Goal: Information Seeking & Learning: Find specific page/section

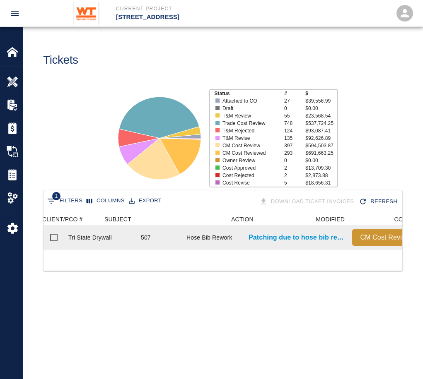
scroll to position [36, 352]
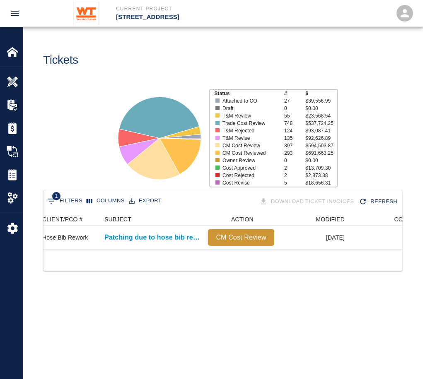
click at [68, 194] on div "1 Filters Columns Export Download Ticket Invoices Refresh" at bounding box center [222, 201] width 359 height 23
click at [71, 198] on button "1 Filters" at bounding box center [64, 201] width 39 height 13
select select "number"
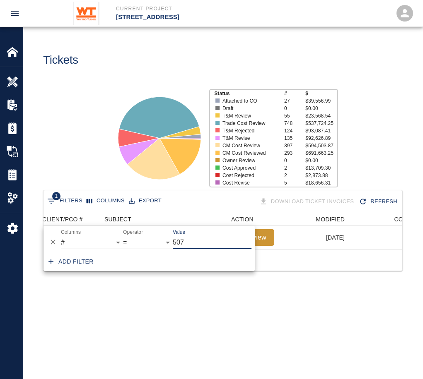
click at [201, 236] on input "507" at bounding box center [212, 242] width 79 height 13
type input "5"
type input "493"
click at [247, 339] on main "Tickets Status # $ Attached to CO 27 $39,556.99 Draft 0 $0.00 T&M Review 55 $23…" at bounding box center [222, 189] width 399 height 379
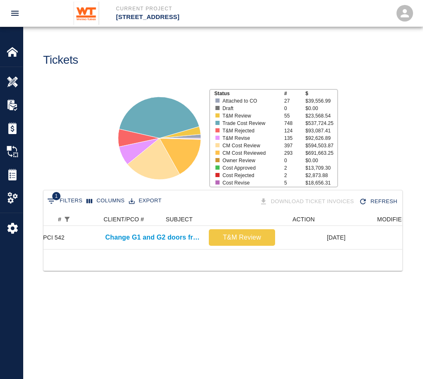
scroll to position [0, 0]
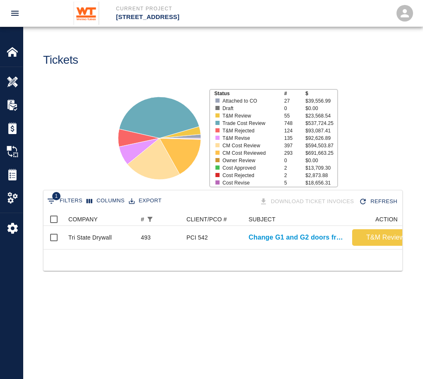
click at [80, 202] on button "1 Filters" at bounding box center [64, 201] width 39 height 13
select select "number"
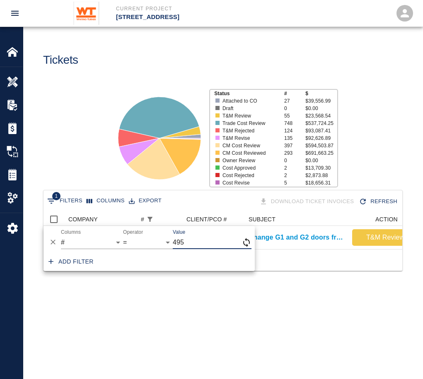
type input "495"
click at [196, 323] on main "Tickets Status # $ Attached to CO 27 $39,556.99 Draft 0 $0.00 T&M Review 55 $23…" at bounding box center [222, 189] width 399 height 379
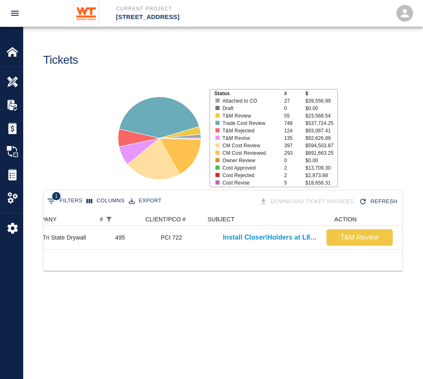
scroll to position [0, 47]
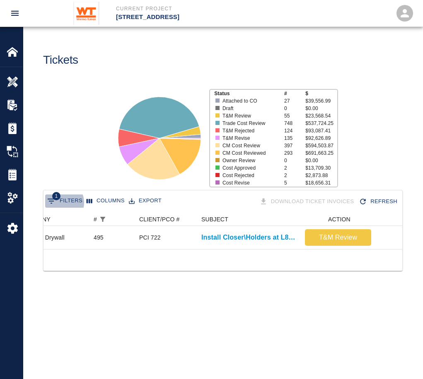
click at [60, 203] on button "1 Filters" at bounding box center [64, 201] width 39 height 13
select select "number"
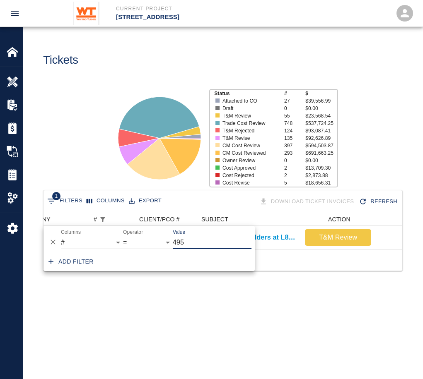
click at [192, 246] on input "495" at bounding box center [212, 242] width 79 height 13
type input "497"
click at [222, 330] on main "Tickets Status # $ Attached to CO 27 $39,556.99 Draft 0 $0.00 T&M Review 55 $23…" at bounding box center [222, 189] width 399 height 379
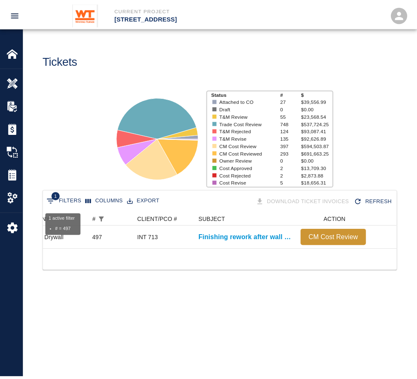
scroll to position [36, 352]
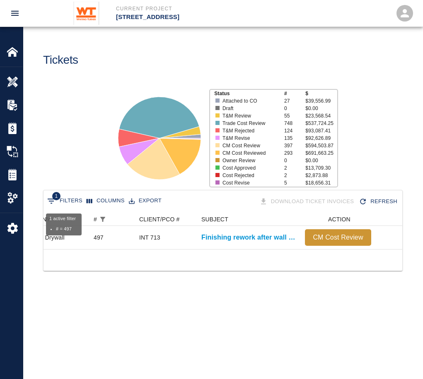
drag, startPoint x: 66, startPoint y: 195, endPoint x: 66, endPoint y: 200, distance: 5.0
click at [66, 199] on button "1 Filters" at bounding box center [64, 201] width 39 height 13
select select "number"
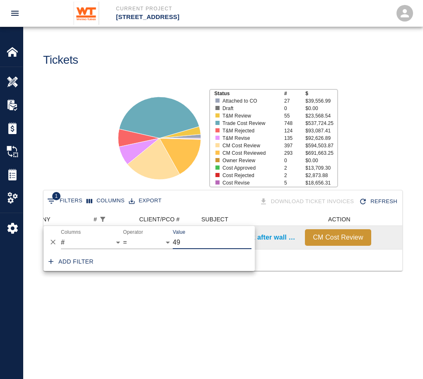
type input "4"
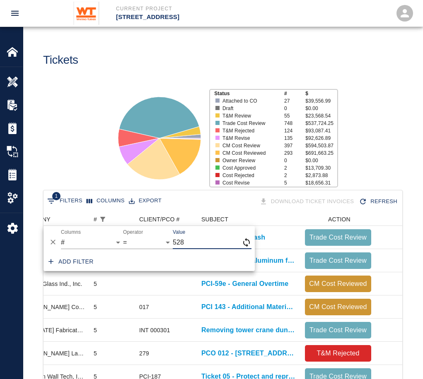
type input "528"
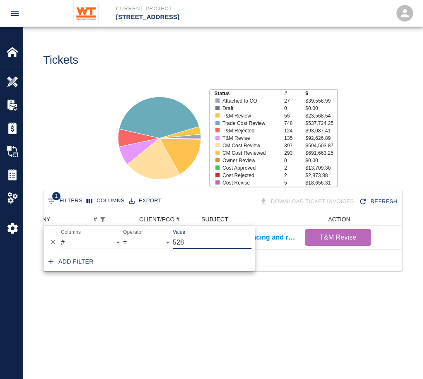
scroll to position [7, 7]
click at [385, 175] on div "Status # $ Attached to CO 27 $39,556.99 Draft 0 $0.00 T&M Review 55 $23,568.54 …" at bounding box center [220, 135] width 406 height 110
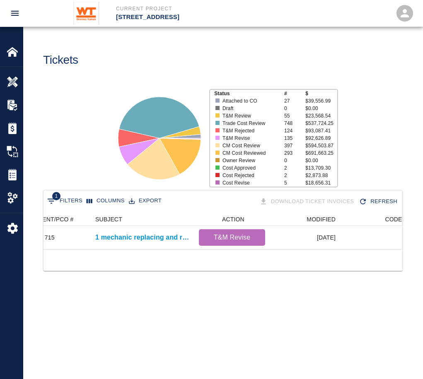
scroll to position [0, 47]
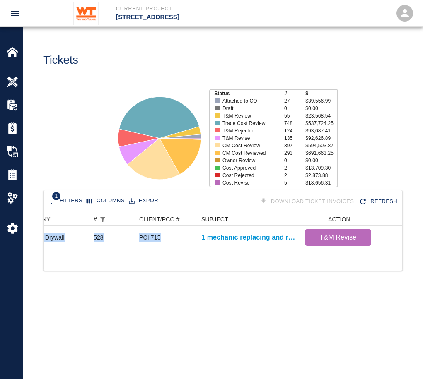
drag, startPoint x: 184, startPoint y: 246, endPoint x: 136, endPoint y: 255, distance: 48.8
click at [136, 249] on div "Tri State Drywall 528 PCI 715 1 mechanic replacing and repairing damaged ceilin…" at bounding box center [222, 237] width 359 height 23
drag, startPoint x: 136, startPoint y: 255, endPoint x: 104, endPoint y: 253, distance: 32.3
click at [104, 253] on div "1 Filters Columns Export Download Ticket Invoices Refresh COMPANY # CLIENT/PCO …" at bounding box center [222, 231] width 359 height 82
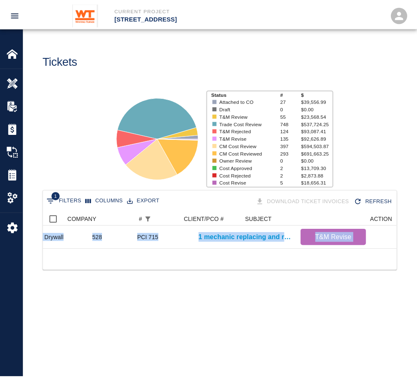
scroll to position [0, 0]
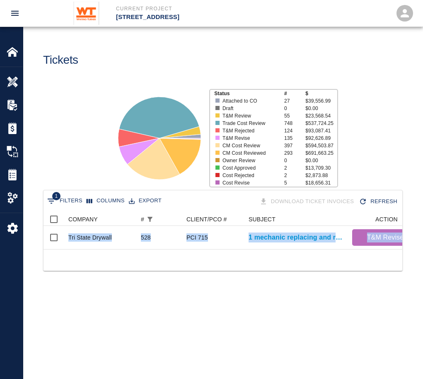
click at [226, 291] on div "1 Filters Columns Export Download Ticket Invoices Refresh COMPANY # CLIENT/PCO …" at bounding box center [222, 240] width 399 height 101
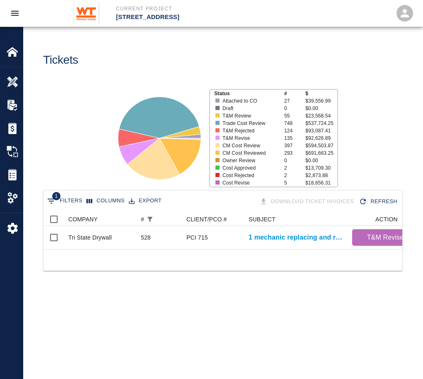
click at [67, 201] on button "1 Filters" at bounding box center [64, 201] width 39 height 13
select select "number"
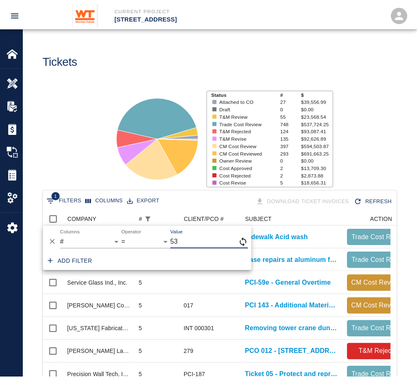
scroll to position [7, 7]
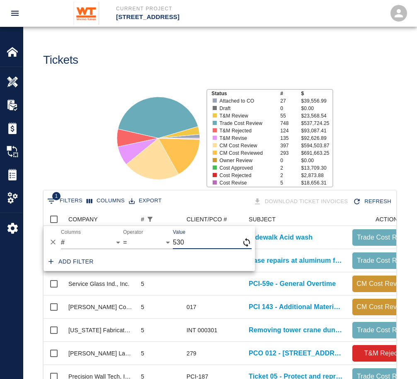
type input "530"
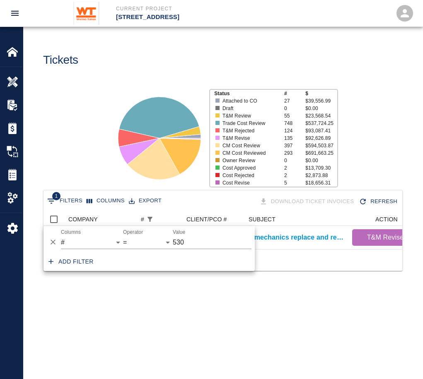
click at [92, 171] on div "Status # $ Attached to CO 27 $39,556.99 Draft 0 $0.00 T&M Review 55 $23,568.54 …" at bounding box center [220, 135] width 406 height 110
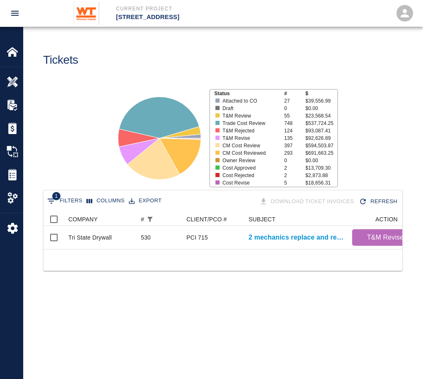
click at [70, 200] on button "1 Filters" at bounding box center [64, 201] width 39 height 13
select select "number"
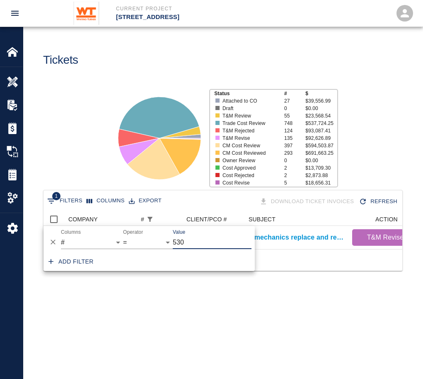
click at [205, 241] on input "530" at bounding box center [212, 242] width 79 height 13
type input "502"
click at [192, 300] on main "Tickets Status # $ Attached to CO 27 $39,556.99 Draft 0 $0.00 T&M Review 55 $23…" at bounding box center [222, 189] width 399 height 379
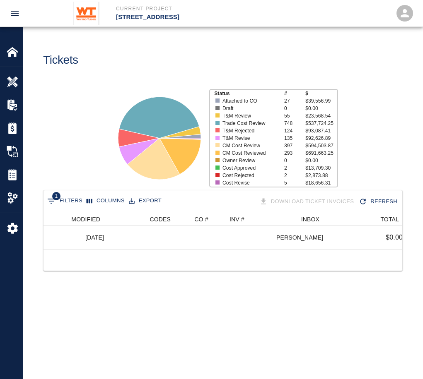
scroll to position [0, 389]
drag, startPoint x: 231, startPoint y: 249, endPoint x: 387, endPoint y: 258, distance: 156.3
click at [388, 258] on div "1 Filters Columns Export Download Ticket Invoices Refresh # CLIENT/PCO # SUBJEC…" at bounding box center [222, 231] width 359 height 82
click at [72, 201] on button "1 Filters" at bounding box center [64, 201] width 39 height 13
select select "number"
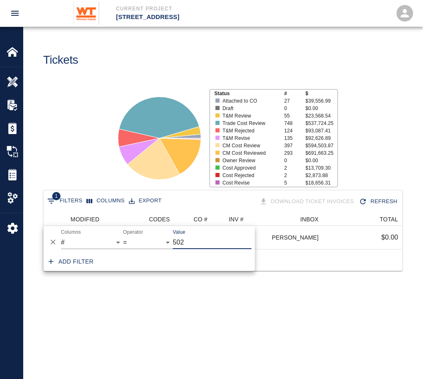
drag, startPoint x: 174, startPoint y: 249, endPoint x: 163, endPoint y: 248, distance: 11.2
click at [163, 248] on div "And Or Columns COMPANY ID # CLIENT/PCO # SUBJECT DESCRIPTION ACTION WORK MODIFI…" at bounding box center [148, 239] width 211 height 26
type input "258"
click at [223, 288] on div at bounding box center [222, 283] width 359 height 22
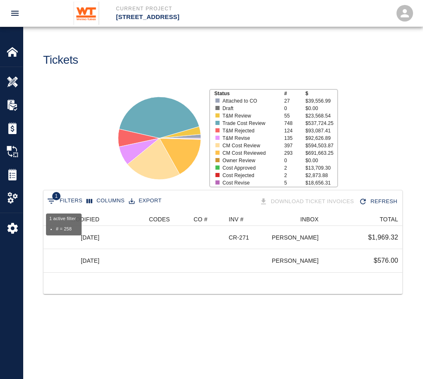
click at [78, 204] on button "1 Filters" at bounding box center [64, 201] width 39 height 13
select select "number"
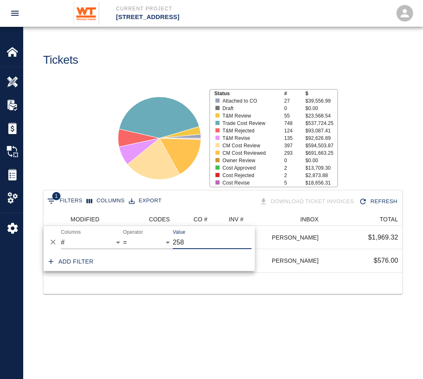
drag, startPoint x: 167, startPoint y: 238, endPoint x: 156, endPoint y: 236, distance: 11.7
click at [156, 236] on div "And Or Columns COMPANY ID # CLIENT/PCO # SUBJECT DESCRIPTION ACTION WORK MODIFI…" at bounding box center [148, 239] width 211 height 26
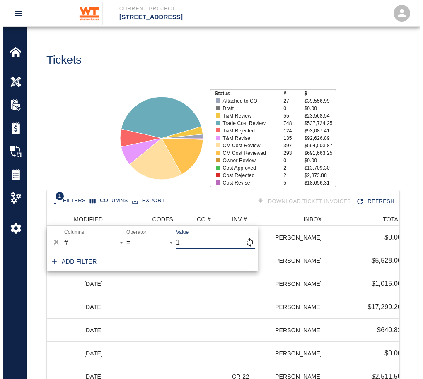
scroll to position [315, 346]
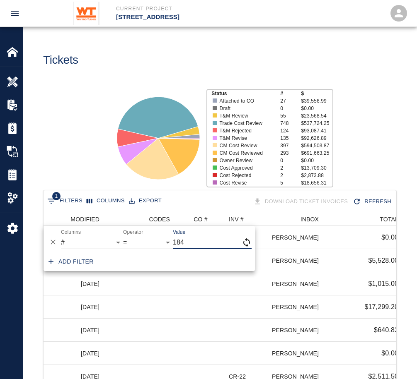
type input "184"
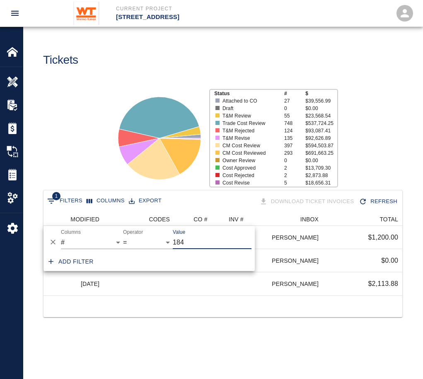
scroll to position [7, 7]
click at [99, 170] on div "Status # $ Attached to CO 27 $39,556.99 Draft 0 $0.00 T&M Review 55 $23,568.54 …" at bounding box center [220, 135] width 406 height 110
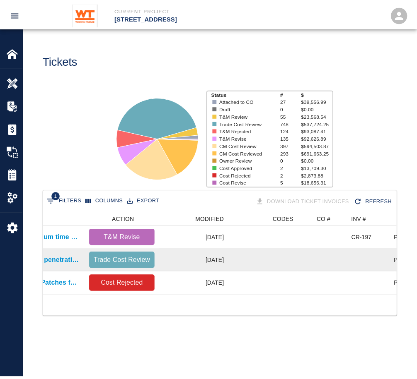
scroll to position [0, 253]
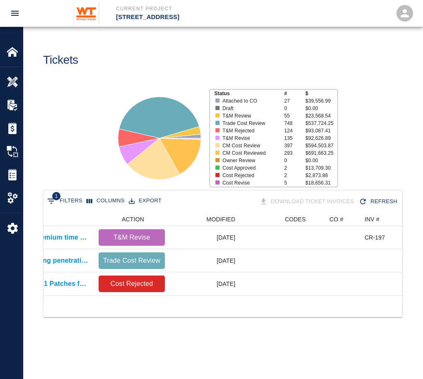
click at [68, 195] on button "1 Filters" at bounding box center [64, 201] width 39 height 13
select select "number"
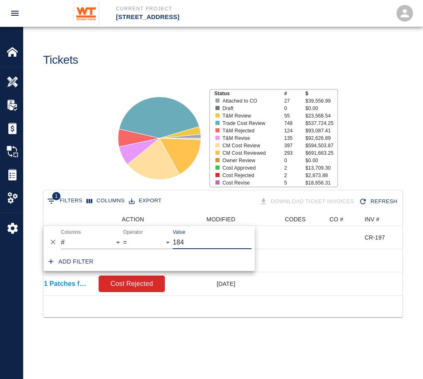
drag, startPoint x: 207, startPoint y: 235, endPoint x: 161, endPoint y: 245, distance: 46.6
click at [161, 245] on div "And Or Columns COMPANY ID # CLIENT/PCO # SUBJECT DESCRIPTION ACTION WORK MODIFI…" at bounding box center [148, 239] width 211 height 26
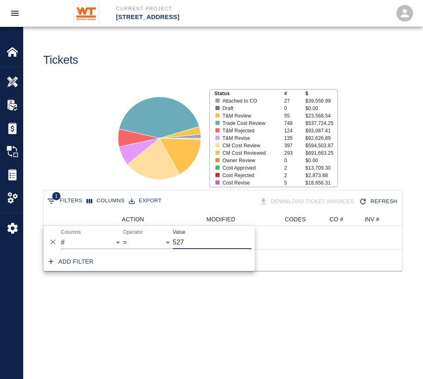
scroll to position [7, 7]
type input "527"
click at [93, 149] on div "Status # $ Attached to CO 27 $39,556.99 Draft 0 $0.00 T&M Review 55 $23,568.54 …" at bounding box center [220, 135] width 406 height 110
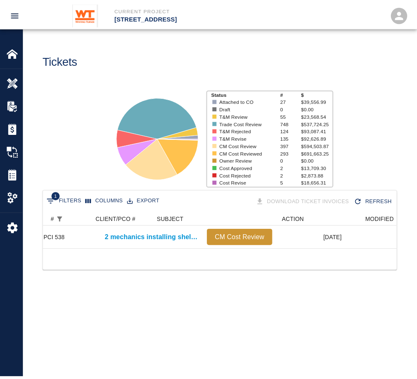
scroll to position [0, 0]
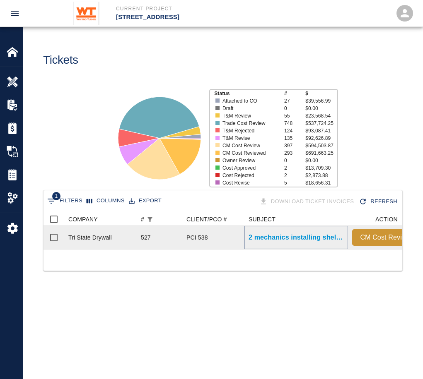
click at [279, 236] on p "2 mechanics installing shelves inside cages at B1 level." at bounding box center [295, 238] width 95 height 10
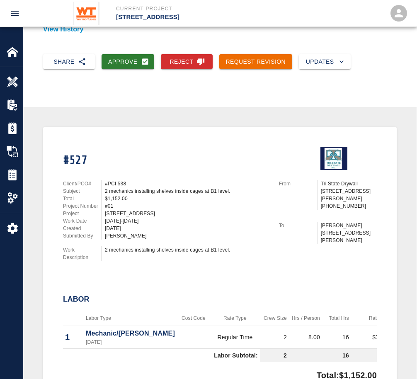
scroll to position [83, 0]
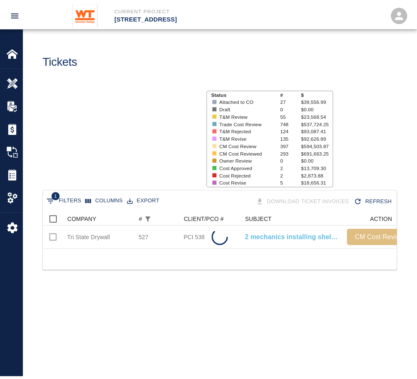
scroll to position [36, 352]
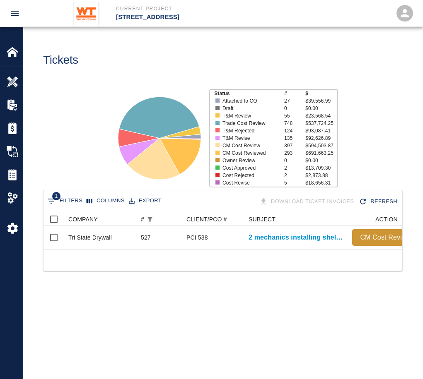
click at [70, 206] on button "1 Filters" at bounding box center [64, 201] width 39 height 13
select select "number"
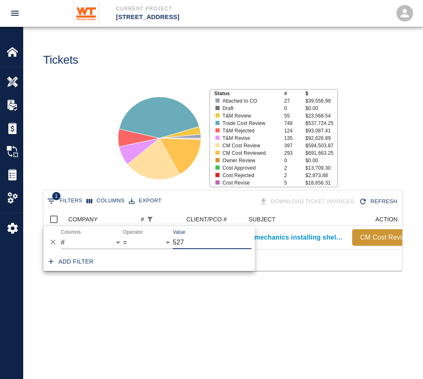
click at [185, 236] on label "Value" at bounding box center [179, 232] width 12 height 7
click at [185, 236] on input "527" at bounding box center [212, 242] width 79 height 13
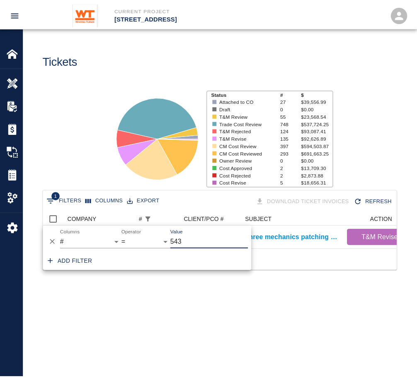
scroll to position [7, 7]
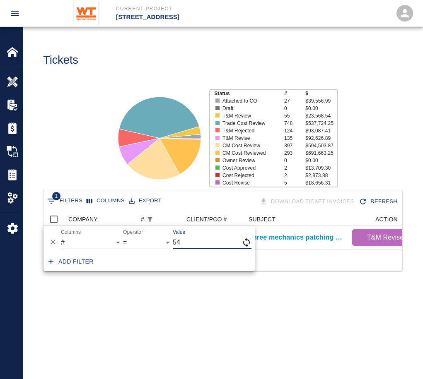
type input "5"
type input "549"
click at [0, 121] on html "Current Project [STREET_ADDRESS] Home [STREET_ADDRESS] Overview RFPs Estimates …" at bounding box center [211, 189] width 423 height 379
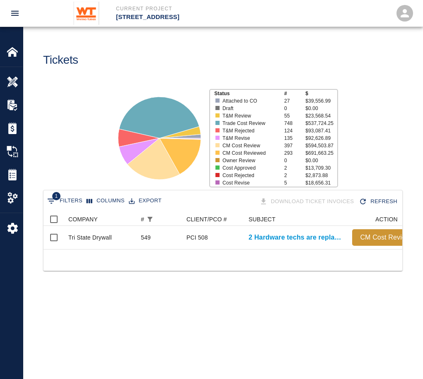
click at [43, 123] on div "Status # $ Attached to CO 27 $39,556.99 Draft 0 $0.00 T&M Review 55 $23,568.54 …" at bounding box center [220, 135] width 406 height 110
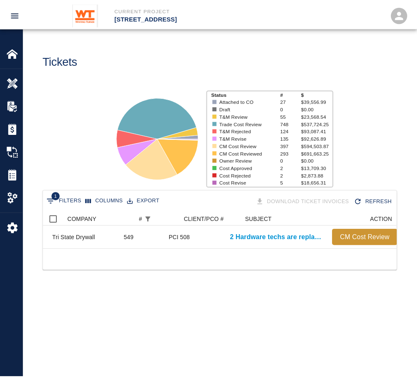
scroll to position [0, 0]
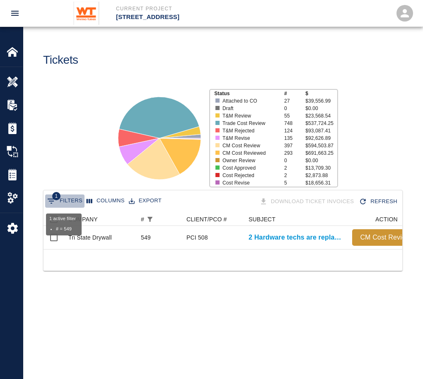
click at [67, 196] on button "1 Filters" at bounding box center [64, 201] width 39 height 13
select select "number"
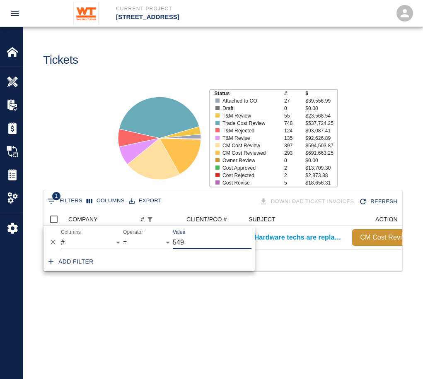
click at [190, 241] on input "549" at bounding box center [212, 242] width 79 height 13
type input "550"
click at [101, 125] on div "Status # $ Attached to CO 27 $39,556.99 Draft 0 $0.00 T&M Review 55 $23,568.54 …" at bounding box center [220, 135] width 406 height 110
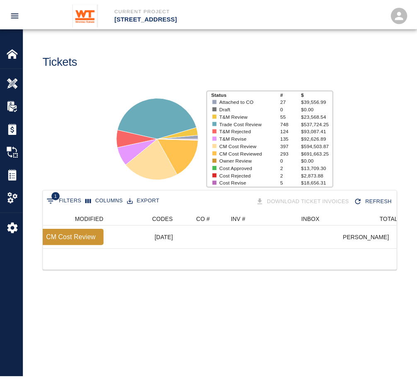
scroll to position [0, 389]
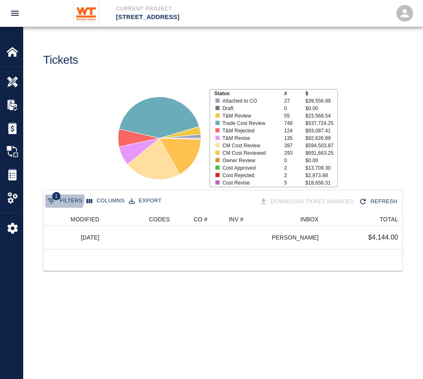
click at [57, 197] on span "1" at bounding box center [56, 196] width 8 height 8
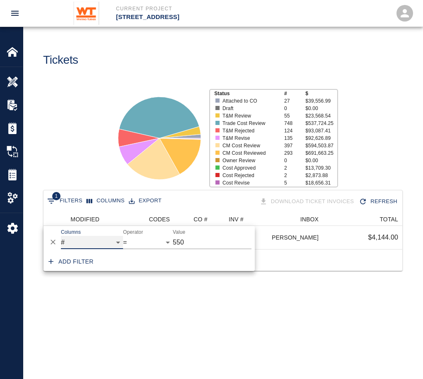
click at [97, 243] on select "COMPANY ID # CLIENT/PCO # SUBJECT DESCRIPTION ACTION WORK MODIFIED CREATED CODE…" at bounding box center [92, 242] width 62 height 13
click at [61, 236] on select "COMPANY ID # CLIENT/PCO # SUBJECT DESCRIPTION ACTION WORK MODIFIED CREATED CODE…" at bounding box center [92, 242] width 62 height 13
select select "subject"
select select "contains"
click at [188, 243] on input "550" at bounding box center [212, 242] width 79 height 13
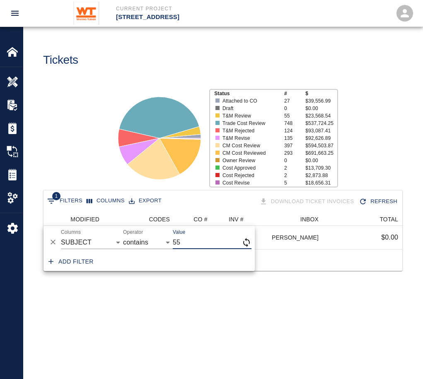
type input "5"
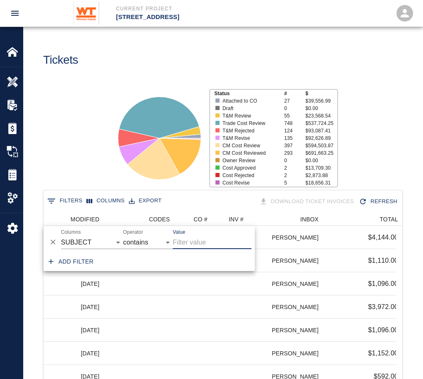
scroll to position [477, 346]
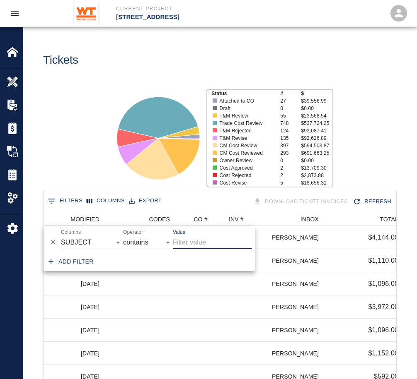
type input "u"
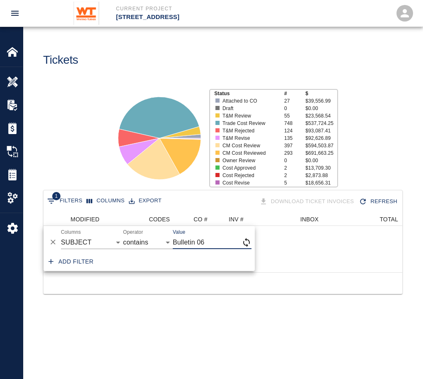
scroll to position [7, 7]
type input "Bulletin 06"
click at [188, 304] on div "1 Filters Columns Export Download Ticket Invoices Refresh No items to show SUBJ…" at bounding box center [222, 252] width 399 height 125
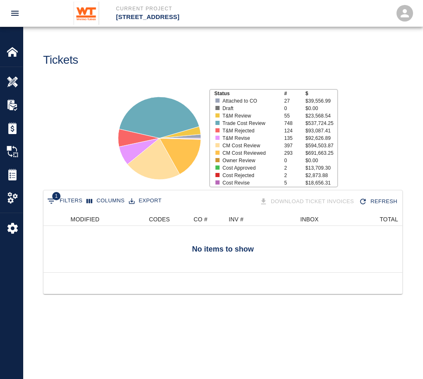
click at [68, 200] on button "1 Filters" at bounding box center [64, 201] width 39 height 13
select select "subject"
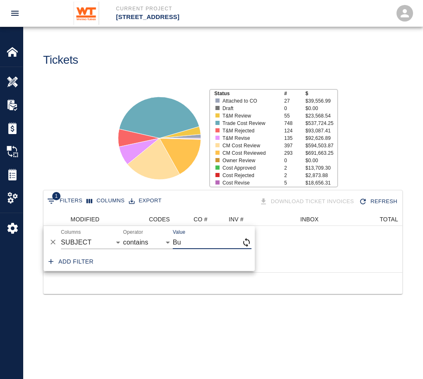
type input "B"
type input "studio room"
click at [220, 306] on div "1 Filters Columns Export Download Ticket Invoices Refresh No items to show SUBJ…" at bounding box center [222, 252] width 399 height 125
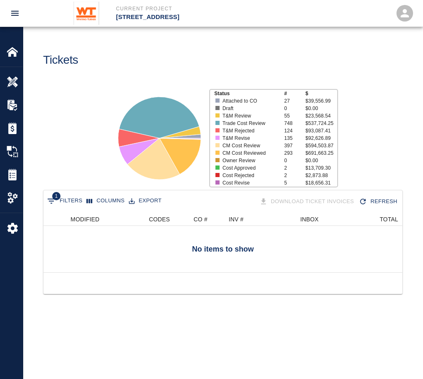
click at [72, 204] on button "1 Filters" at bounding box center [64, 201] width 39 height 13
select select "subject"
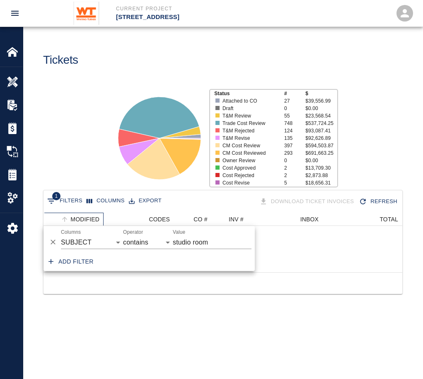
click at [75, 221] on div "MODIFIED" at bounding box center [84, 219] width 29 height 13
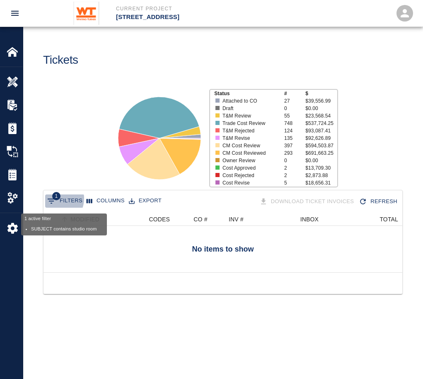
click at [54, 199] on span "1" at bounding box center [56, 196] width 8 height 8
select select "subject"
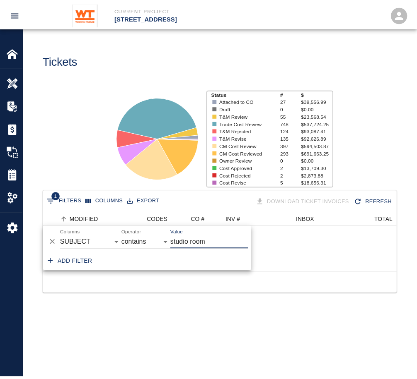
scroll to position [60, 352]
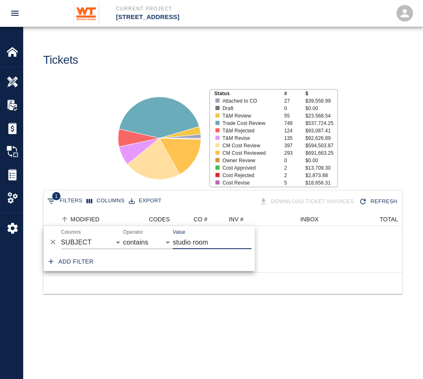
drag, startPoint x: 208, startPoint y: 244, endPoint x: 121, endPoint y: 236, distance: 87.7
click at [121, 236] on div "And Or Columns COMPANY ID # CLIENT/PCO # SUBJECT DESCRIPTION ACTION WORK MODIFI…" at bounding box center [148, 239] width 211 height 26
type input "rfi"
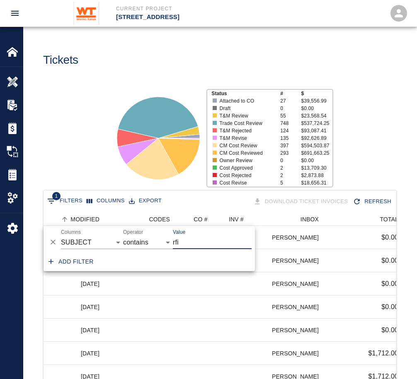
scroll to position [7, 7]
click at [106, 154] on icon at bounding box center [158, 139] width 104 height 104
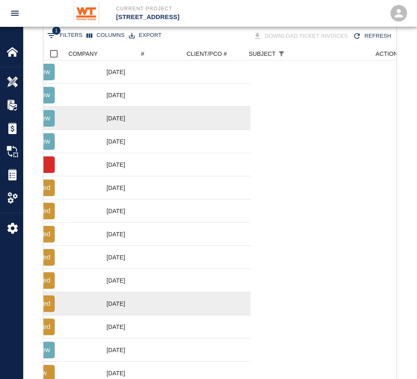
scroll to position [0, 0]
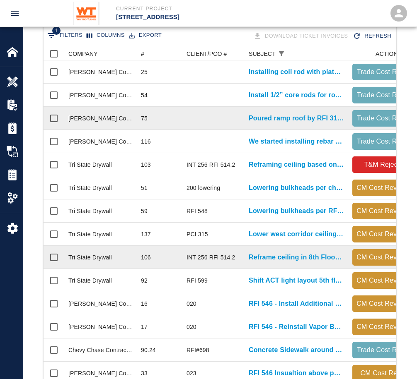
drag, startPoint x: 231, startPoint y: 287, endPoint x: 232, endPoint y: 266, distance: 21.2
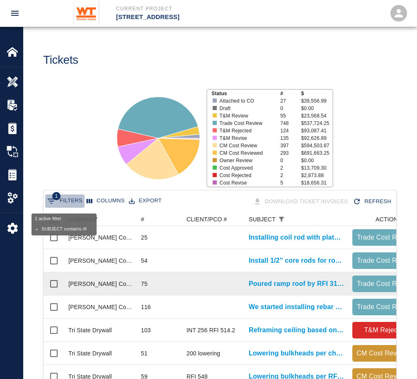
click at [67, 199] on button "1 Filters" at bounding box center [64, 201] width 39 height 13
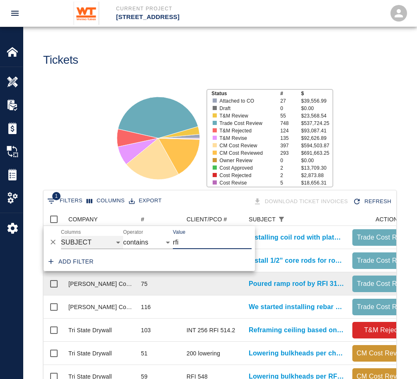
click at [76, 236] on select "COMPANY ID # CLIENT/PCO # SUBJECT DESCRIPTION ACTION WORK MODIFIED CREATED CODE…" at bounding box center [92, 242] width 62 height 13
click at [61, 236] on select "COMPANY ID # CLIENT/PCO # SUBJECT DESCRIPTION ACTION WORK MODIFIED CREATED CODE…" at bounding box center [92, 242] width 62 height 13
select select "pco_number"
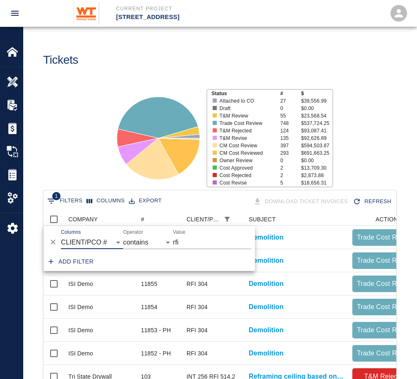
click at [184, 246] on input "rfi" at bounding box center [212, 242] width 79 height 13
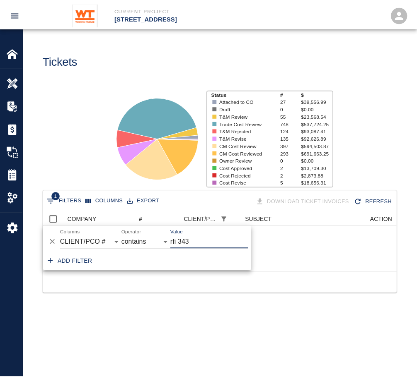
scroll to position [7, 7]
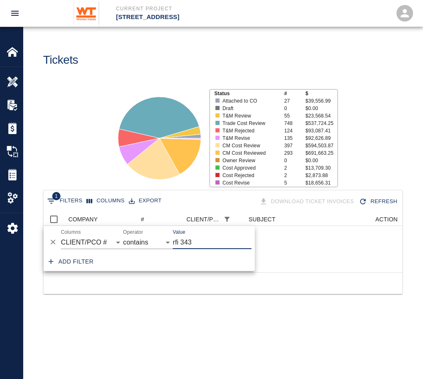
type input "rfi 343"
drag, startPoint x: 148, startPoint y: 301, endPoint x: 152, endPoint y: 287, distance: 14.7
click at [149, 294] on div "1 Filters Columns Export Download Ticket Invoices Refresh No items to show COMP…" at bounding box center [222, 252] width 399 height 125
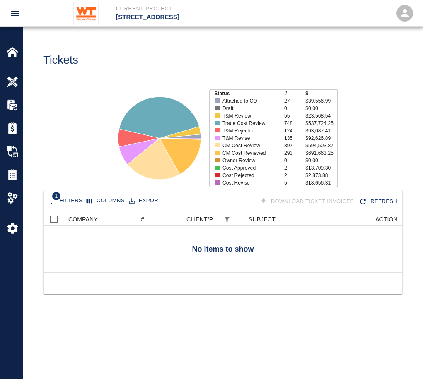
click at [60, 204] on button "1 Filters" at bounding box center [64, 201] width 39 height 13
select select "pco_number"
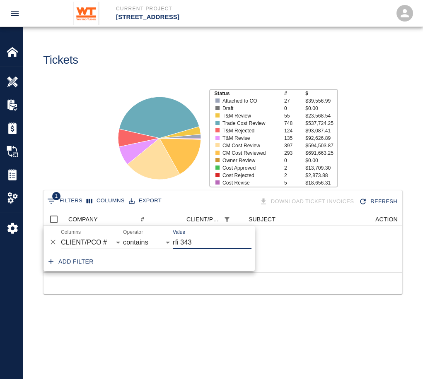
click at [209, 247] on input "rfi 343" at bounding box center [212, 242] width 79 height 13
type input "rfi 466.1"
click at [139, 331] on main "Tickets Status # $ Attached to CO 27 $39,556.99 Draft 0 $0.00 T&M Review 55 $23…" at bounding box center [222, 189] width 399 height 379
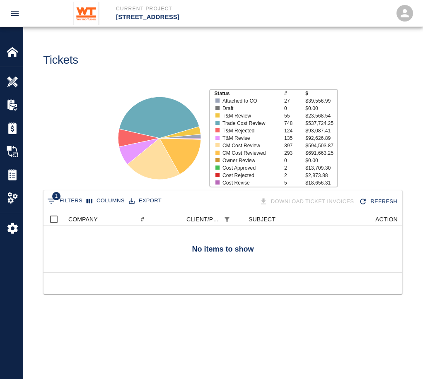
click at [54, 198] on span "1" at bounding box center [56, 196] width 8 height 8
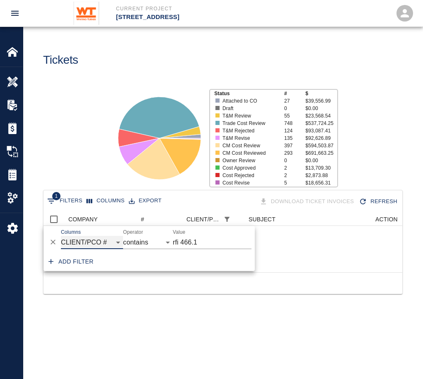
click at [93, 242] on select "COMPANY ID # CLIENT/PCO # SUBJECT DESCRIPTION ACTION WORK MODIFIED CREATED CODE…" at bounding box center [92, 242] width 62 height 13
click at [61, 236] on select "COMPANY ID # CLIENT/PCO # SUBJECT DESCRIPTION ACTION WORK MODIFIED CREATED CODE…" at bounding box center [92, 242] width 62 height 13
select select "subject"
drag, startPoint x: 207, startPoint y: 241, endPoint x: 137, endPoint y: 251, distance: 71.1
click at [141, 248] on div "And Or Columns COMPANY ID # CLIENT/PCO # SUBJECT DESCRIPTION ACTION WORK MODIFI…" at bounding box center [148, 239] width 211 height 26
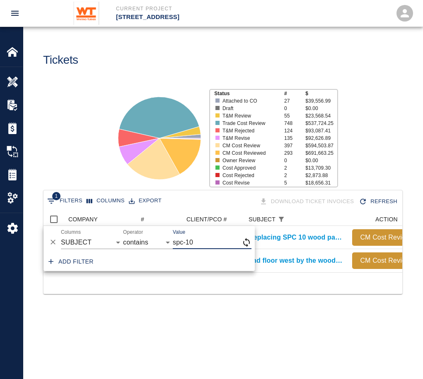
type input "spc-10"
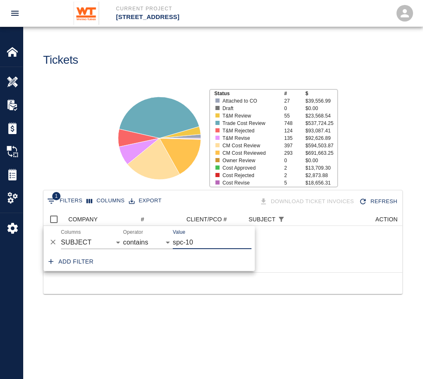
click at [161, 291] on div at bounding box center [222, 283] width 359 height 22
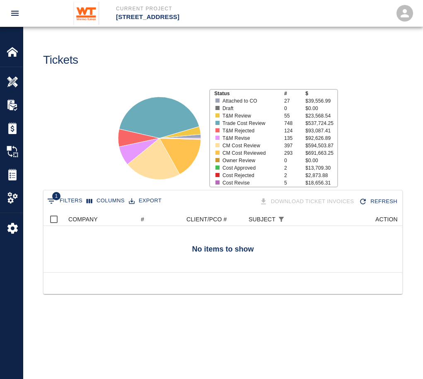
click at [70, 200] on button "1 Filters" at bounding box center [64, 201] width 39 height 13
select select "subject"
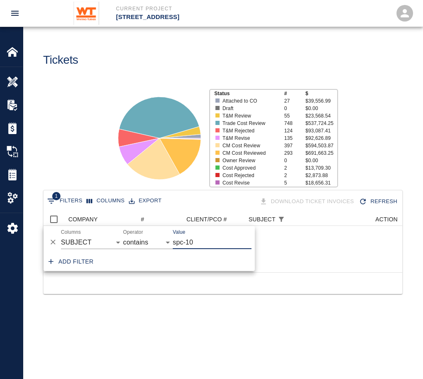
click at [207, 244] on input "spc-10" at bounding box center [212, 242] width 79 height 13
type input "spc"
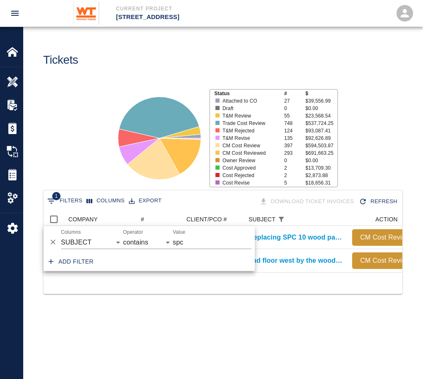
click at [167, 304] on div "1 Filters Columns Export Download Ticket Invoices Refresh COMPANY # CLIENT/PCO …" at bounding box center [222, 252] width 399 height 125
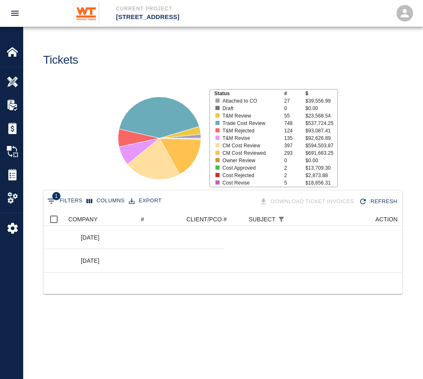
scroll to position [0, 0]
